Goal: Task Accomplishment & Management: Complete application form

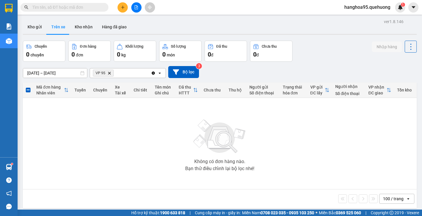
drag, startPoint x: 58, startPoint y: 4, endPoint x: 57, endPoint y: 11, distance: 7.1
click at [58, 6] on span at bounding box center [65, 7] width 88 height 9
click at [57, 11] on span at bounding box center [65, 7] width 88 height 9
click at [59, 10] on input "text" at bounding box center [66, 7] width 69 height 6
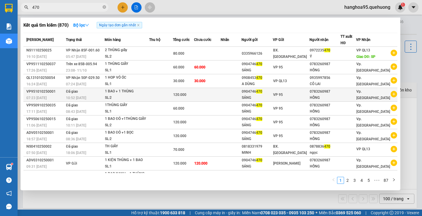
type input "470"
click at [392, 94] on icon "plus-circle" at bounding box center [394, 94] width 6 height 6
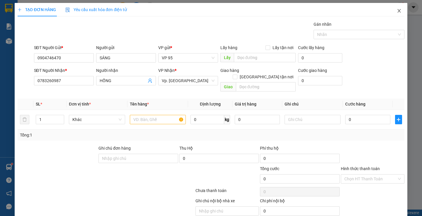
click at [397, 12] on icon "close" at bounding box center [399, 10] width 5 height 5
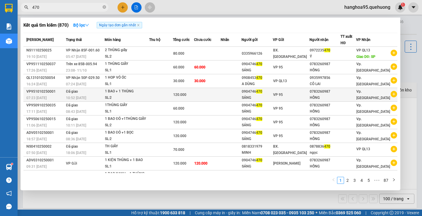
click at [391, 97] on icon "plus-circle" at bounding box center [394, 94] width 6 height 6
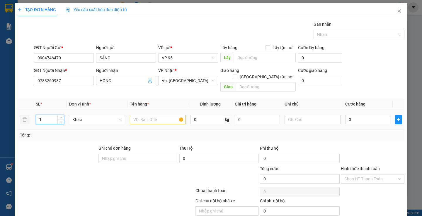
click at [56, 115] on input "1" at bounding box center [50, 119] width 28 height 9
type input "2"
click at [61, 117] on icon "up" at bounding box center [61, 118] width 2 height 2
click at [136, 115] on input "text" at bounding box center [158, 119] width 56 height 9
type input "1 THÙNG + 1 BAO"
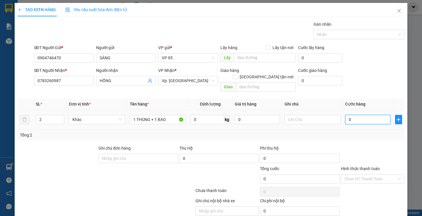
type input "01"
type input "1"
type input "012"
type input "12"
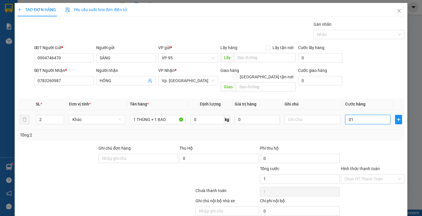
type input "12"
type input "01"
type input "1"
type input "0"
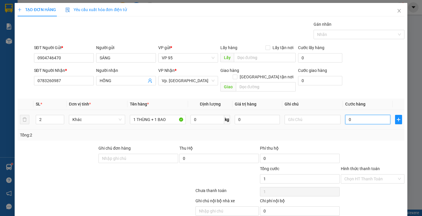
type input "0"
type input "10"
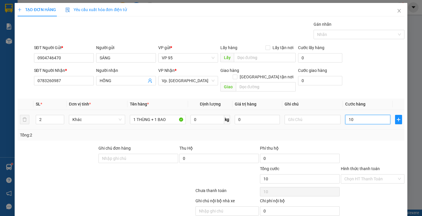
type input "120"
type input "120.000"
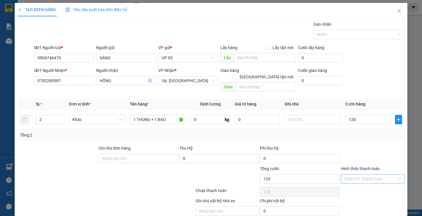
type input "120.000"
click at [364, 175] on input "Hình thức thanh toán" at bounding box center [370, 179] width 52 height 9
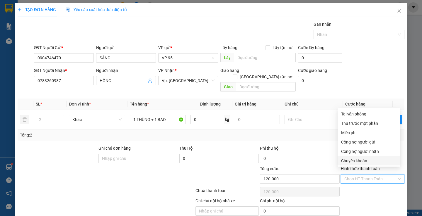
click at [373, 198] on div "Ghi chú nội bộ nhà xe Chi phí nội bộ 0" at bounding box center [211, 207] width 388 height 18
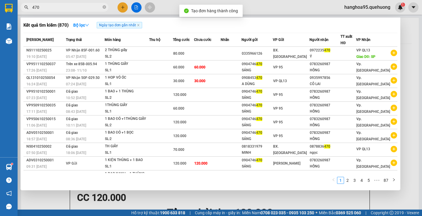
click at [411, 35] on div at bounding box center [211, 108] width 422 height 216
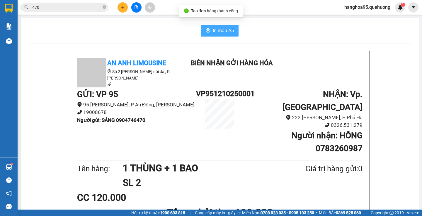
click at [226, 28] on span "In mẫu A5" at bounding box center [223, 30] width 21 height 7
click at [226, 29] on span "In mẫu A5" at bounding box center [223, 30] width 21 height 7
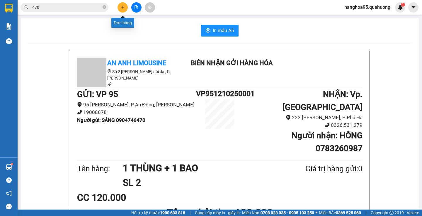
click at [123, 8] on icon "plus" at bounding box center [123, 7] width 4 height 4
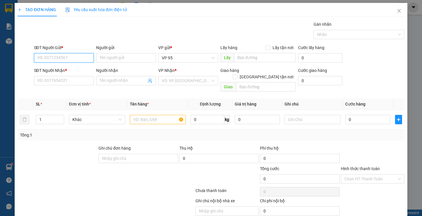
click at [83, 62] on input "SĐT Người Gửi *" at bounding box center [64, 57] width 60 height 9
type input "0909275336"
type input "PHƯƠNG"
type input "0947182917"
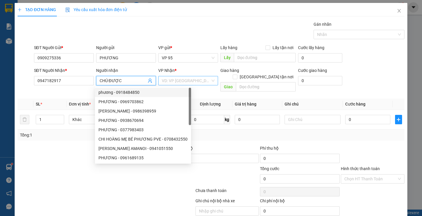
type input "CHÚ ĐƯỢC"
click at [183, 81] on input "search" at bounding box center [186, 80] width 49 height 9
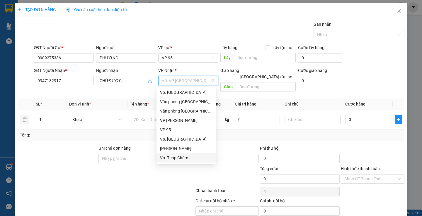
click at [181, 156] on div "Vp. Tháp Chàm" at bounding box center [186, 158] width 52 height 6
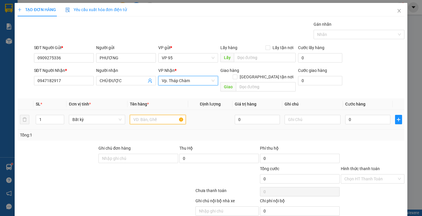
click at [158, 117] on input "text" at bounding box center [158, 119] width 56 height 9
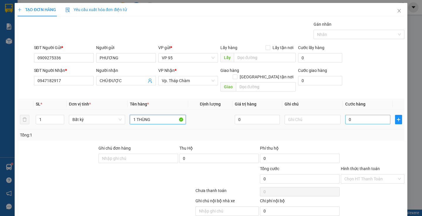
type input "1 THÙNG"
click at [348, 115] on input "0" at bounding box center [367, 119] width 45 height 9
type input "30"
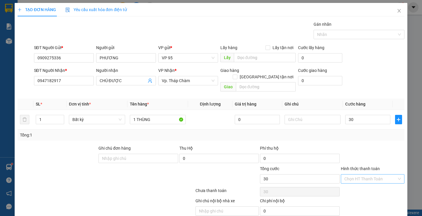
type input "30.000"
click at [372, 175] on input "Hình thức thanh toán" at bounding box center [370, 179] width 52 height 9
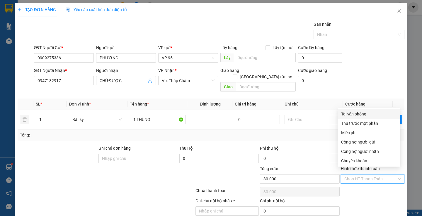
click at [363, 113] on div "Tại văn phòng" at bounding box center [369, 114] width 56 height 6
type input "0"
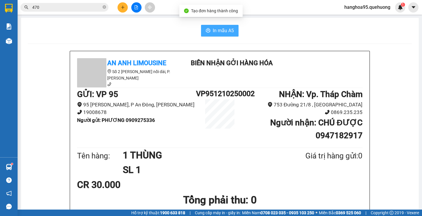
click at [226, 29] on span "In mẫu A5" at bounding box center [223, 30] width 21 height 7
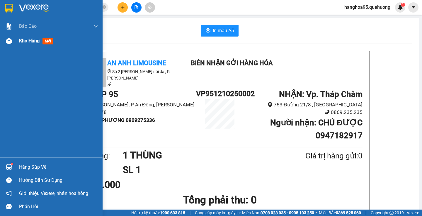
click at [20, 43] on span "Kho hàng" at bounding box center [29, 41] width 21 height 6
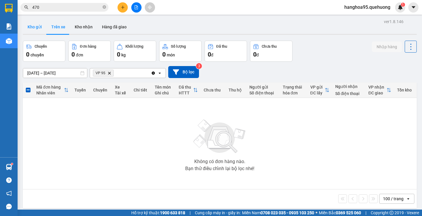
click at [41, 26] on button "Kho gửi" at bounding box center [35, 27] width 24 height 14
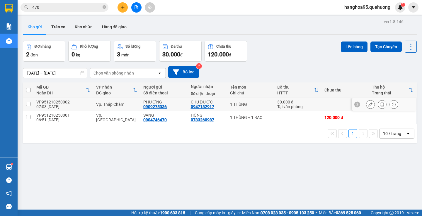
click at [30, 104] on input "checkbox" at bounding box center [28, 104] width 4 height 4
checkbox input "true"
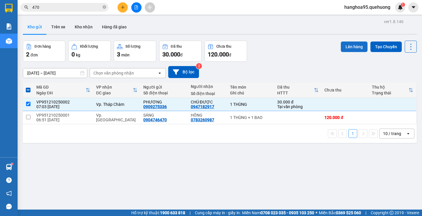
click at [349, 50] on button "Lên hàng" at bounding box center [354, 47] width 27 height 11
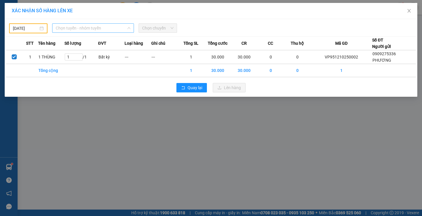
click at [88, 28] on span "Chọn tuyến - nhóm tuyến" at bounding box center [93, 28] width 75 height 9
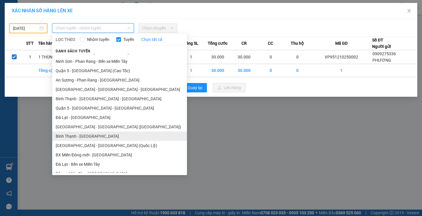
scroll to position [106, 0]
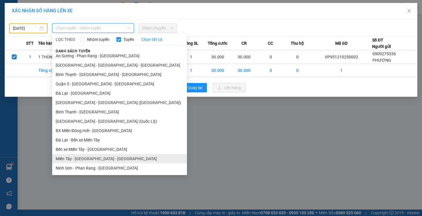
click at [105, 159] on li "Miền Tây - [GEOGRAPHIC_DATA] - [GEOGRAPHIC_DATA]" at bounding box center [119, 158] width 135 height 9
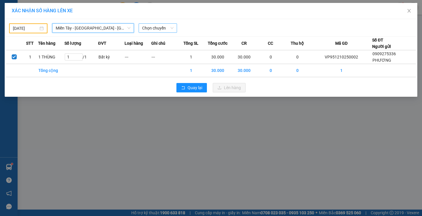
click at [156, 28] on span "Chọn chuyến" at bounding box center [157, 28] width 31 height 9
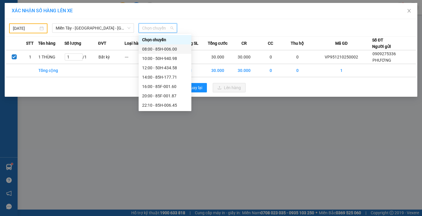
click at [162, 48] on div "08:00 - 85H-006.00" at bounding box center [165, 49] width 46 height 6
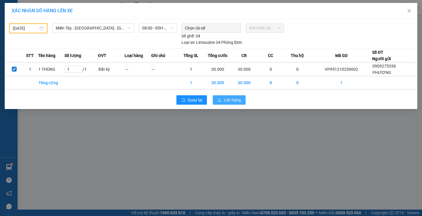
click at [227, 100] on span "Lên hàng" at bounding box center [232, 100] width 17 height 6
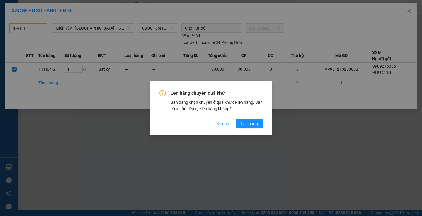
click at [228, 126] on span "Bỏ qua" at bounding box center [222, 124] width 13 height 6
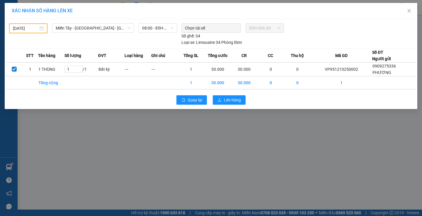
click at [34, 28] on input "[DATE]" at bounding box center [25, 28] width 25 height 6
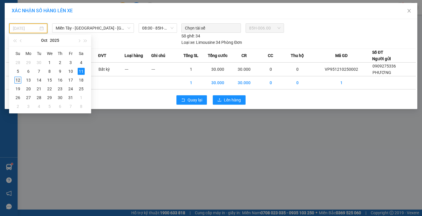
click at [18, 78] on div "12" at bounding box center [17, 80] width 7 height 7
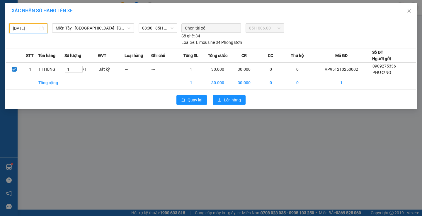
click at [18, 78] on td at bounding box center [14, 82] width 16 height 13
type input "[DATE]"
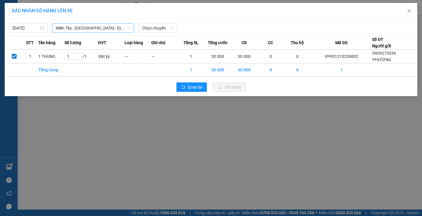
click at [78, 29] on span "Miền Tây - [GEOGRAPHIC_DATA] - [GEOGRAPHIC_DATA]" at bounding box center [93, 28] width 75 height 9
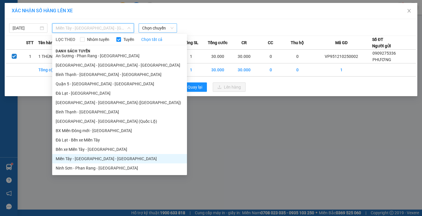
click at [160, 26] on span "Chọn chuyến" at bounding box center [157, 28] width 31 height 9
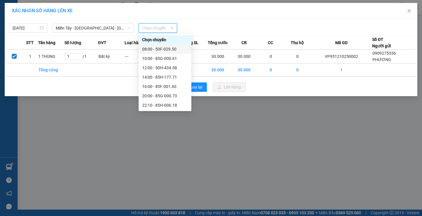
click at [170, 47] on div "08:00 - 50F-029.50" at bounding box center [165, 49] width 46 height 6
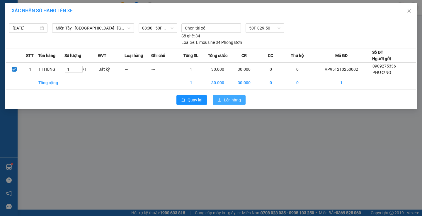
click at [231, 98] on span "Lên hàng" at bounding box center [232, 100] width 17 height 6
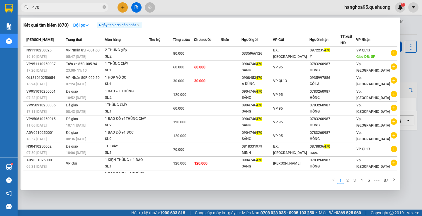
click at [76, 11] on span "470" at bounding box center [65, 7] width 88 height 9
click at [76, 10] on input "470" at bounding box center [66, 7] width 69 height 6
type input "="
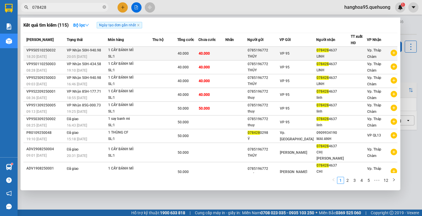
type input "078428"
click at [387, 54] on div "Vp. Tháp Chàm" at bounding box center [382, 53] width 30 height 13
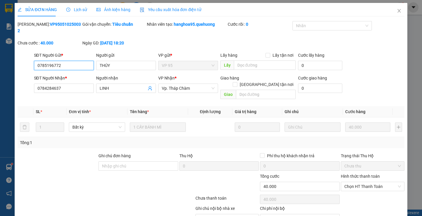
type input "0785196772"
type input "THÚY"
type input "0784284637"
type input "LINH"
type input "0"
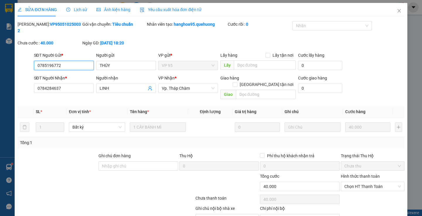
type input "40.000"
click at [397, 10] on icon "close" at bounding box center [398, 11] width 3 height 4
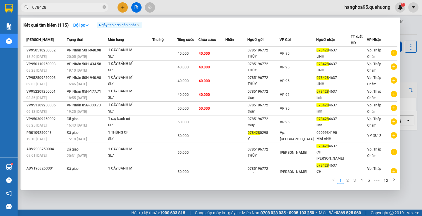
click at [84, 8] on input "078428" at bounding box center [66, 7] width 69 height 6
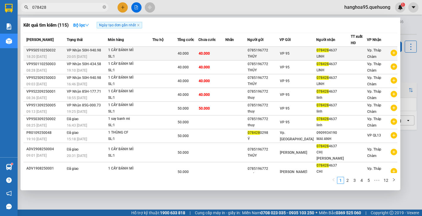
click at [392, 54] on icon "plus-circle" at bounding box center [394, 53] width 6 height 6
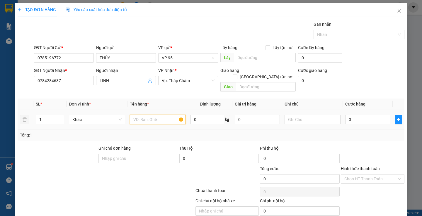
click at [154, 115] on input "text" at bounding box center [158, 119] width 56 height 9
type input "2"
type input "1 CÂY BÁNH MÌ"
click at [366, 116] on input "0" at bounding box center [367, 119] width 45 height 9
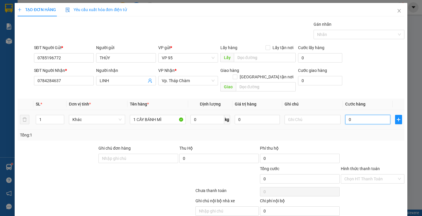
type input "40"
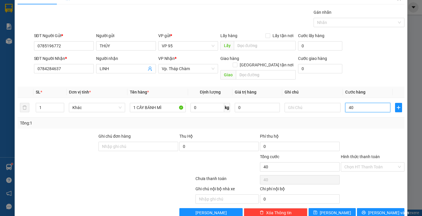
scroll to position [18, 0]
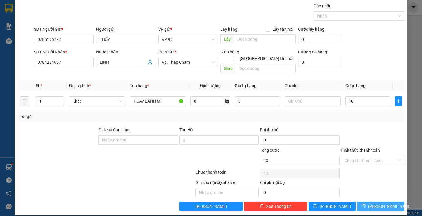
type input "40.000"
click at [389, 202] on button "[PERSON_NAME] và In" at bounding box center [380, 206] width 47 height 9
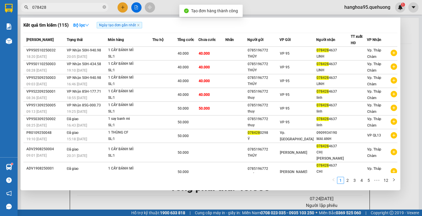
click at [412, 48] on div at bounding box center [211, 108] width 422 height 216
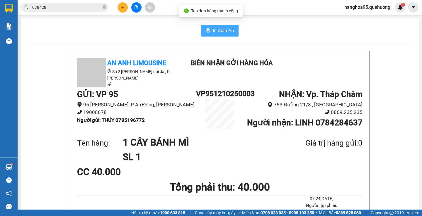
click at [210, 35] on button "In mẫu A5" at bounding box center [219, 31] width 37 height 12
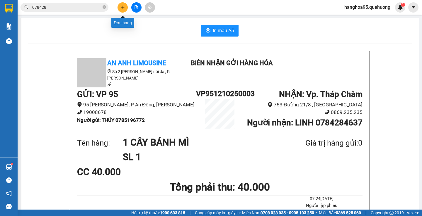
click at [125, 8] on button at bounding box center [122, 7] width 10 height 10
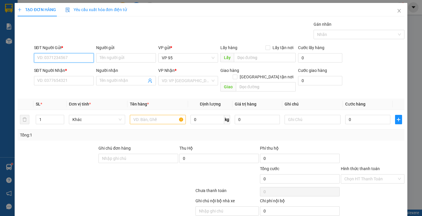
click at [77, 57] on input "SĐT Người Gửi *" at bounding box center [64, 57] width 60 height 9
type input "0909415213"
click at [75, 66] on div "0909415213 - HOÀNG" at bounding box center [62, 69] width 59 height 9
type input "HOÀNG"
type input "0901331630"
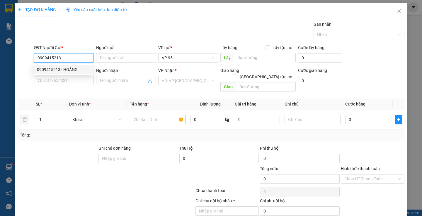
type input "[PERSON_NAME]"
type input "30.000"
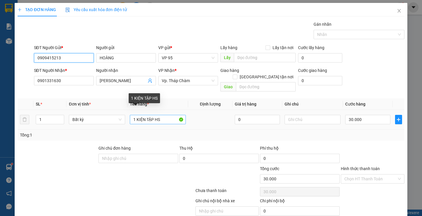
type input "0909415213"
click at [158, 115] on input "1 KIỆN TẬP HS" at bounding box center [158, 119] width 56 height 9
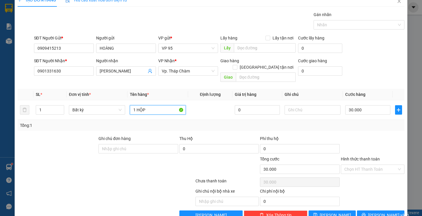
scroll to position [18, 0]
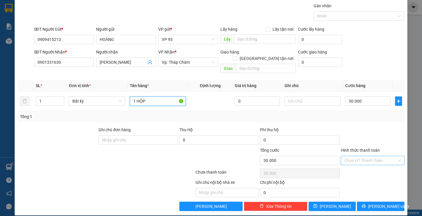
type input "1 HỘP"
click at [360, 156] on input "Hình thức thanh toán" at bounding box center [370, 160] width 52 height 9
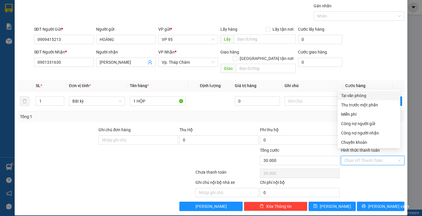
click at [353, 95] on div "Tại văn phòng" at bounding box center [369, 96] width 56 height 6
type input "0"
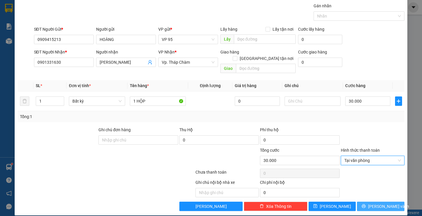
click at [375, 202] on button "[PERSON_NAME] và In" at bounding box center [380, 206] width 47 height 9
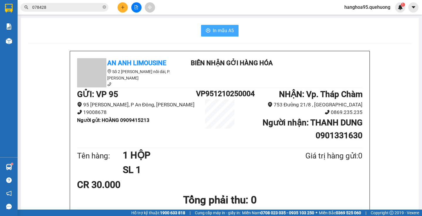
click at [209, 32] on button "In mẫu A5" at bounding box center [219, 31] width 37 height 12
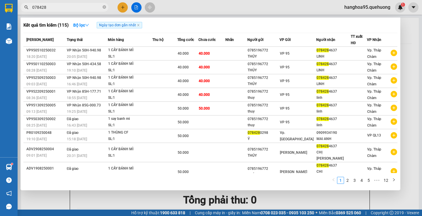
click at [59, 9] on input "078428" at bounding box center [66, 7] width 69 height 6
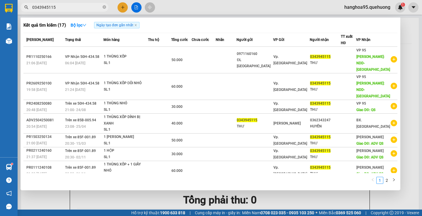
type input "0343945115"
click at [122, 6] on div at bounding box center [211, 108] width 422 height 216
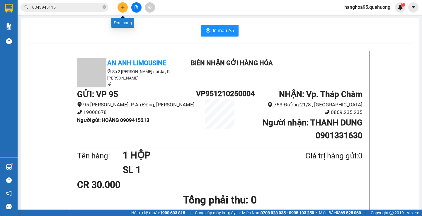
click at [127, 6] on button at bounding box center [122, 7] width 10 height 10
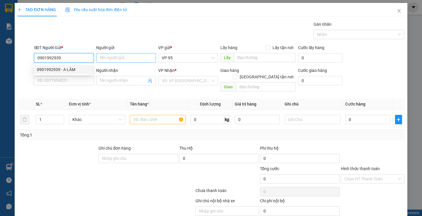
type input "0901992939"
click at [112, 58] on input "Người gửi" at bounding box center [126, 57] width 60 height 9
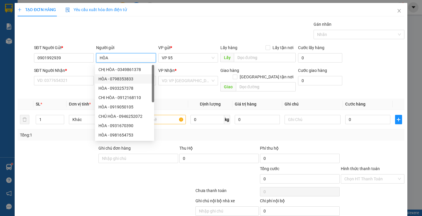
type input "HÒA"
click at [76, 86] on div "SĐT Người Nhận * VD: 0377654321" at bounding box center [64, 77] width 60 height 21
click at [75, 83] on input "SĐT Người Nhận *" at bounding box center [64, 80] width 60 height 9
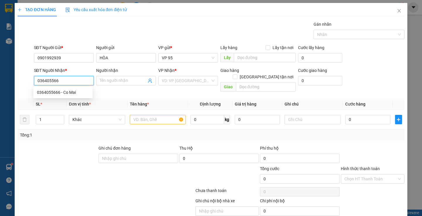
type input "0364055666"
click at [74, 95] on div "0364055666 - Co Mai" at bounding box center [63, 92] width 52 height 6
type input "Co Mai"
type input "40.000"
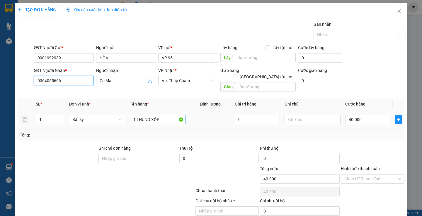
type input "0364055666"
click at [155, 115] on input "1 THÙNG XỐP" at bounding box center [158, 119] width 56 height 9
click at [162, 115] on input "1 THÙNG XỐP" at bounding box center [158, 119] width 56 height 9
type input "1 XE SH Ý 59K1-41706"
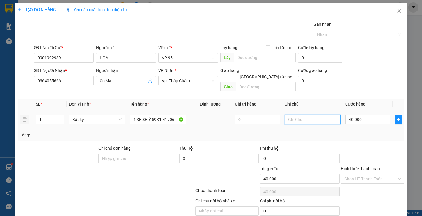
click at [304, 115] on input "text" at bounding box center [312, 119] width 56 height 9
type input "CÓ CHÌA KHÓA"
click at [362, 115] on input "40.000" at bounding box center [367, 119] width 45 height 9
type input "0"
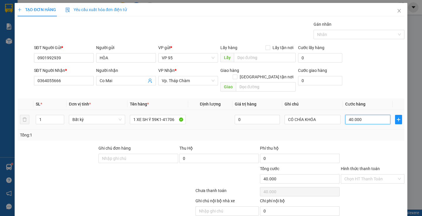
type input "0"
type input "50"
type input "500"
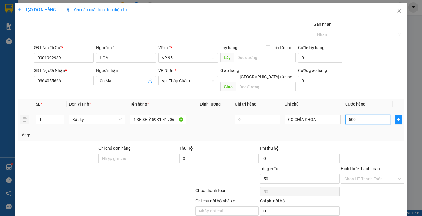
type input "500"
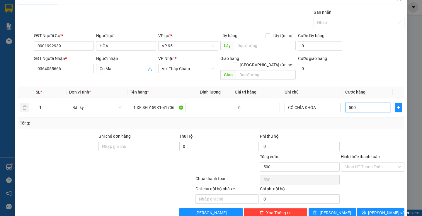
scroll to position [18, 0]
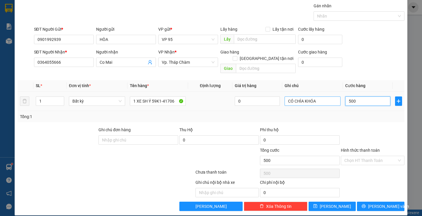
type input "500"
type input "500.000"
click at [319, 97] on input "CÓ CHÌA KHÓA" at bounding box center [312, 101] width 56 height 9
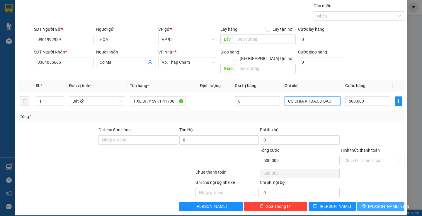
type input "CÓ CHÌA KHÓA,CÓ BAO"
click at [369, 202] on button "[PERSON_NAME] và In" at bounding box center [380, 206] width 47 height 9
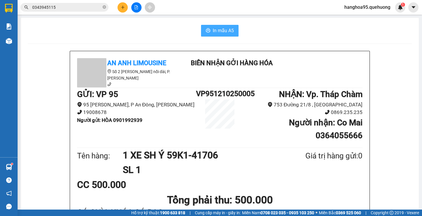
click at [224, 35] on button "In mẫu A5" at bounding box center [219, 31] width 37 height 12
